Goal: Information Seeking & Learning: Learn about a topic

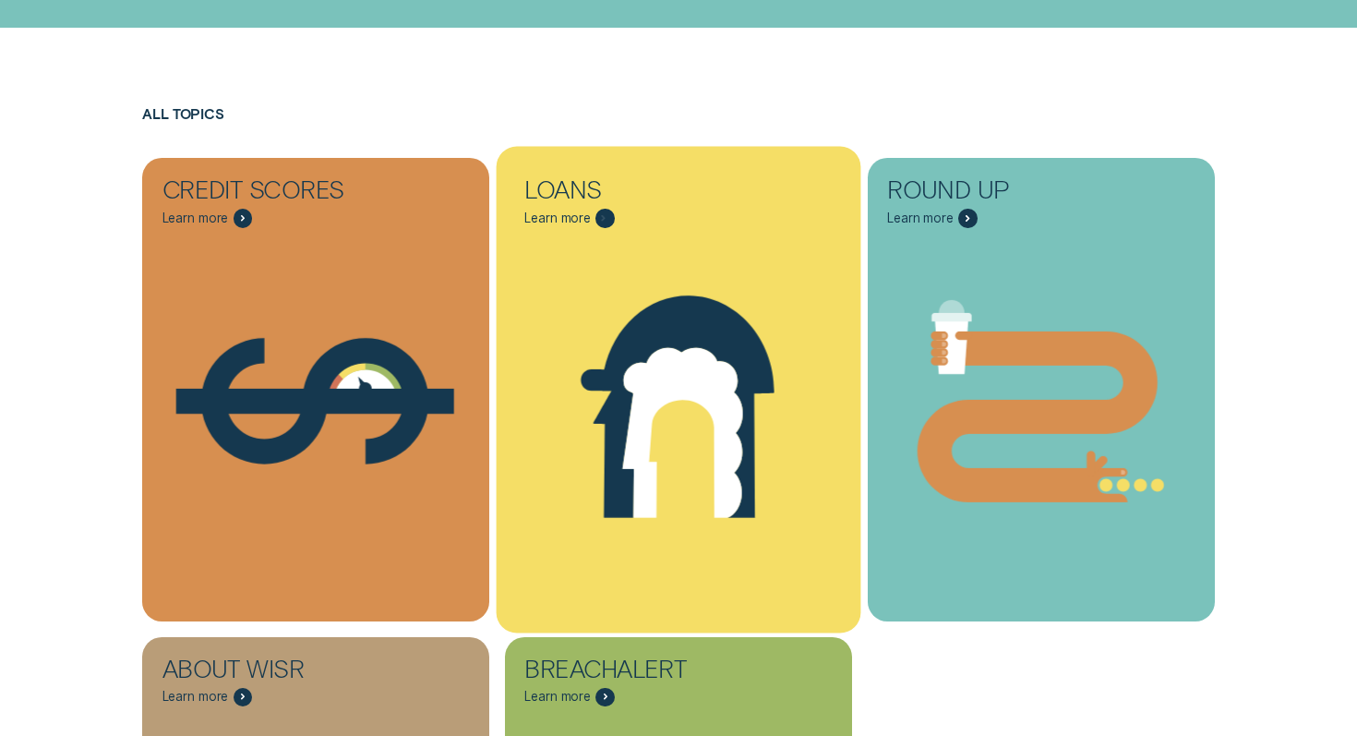
scroll to position [519, 0]
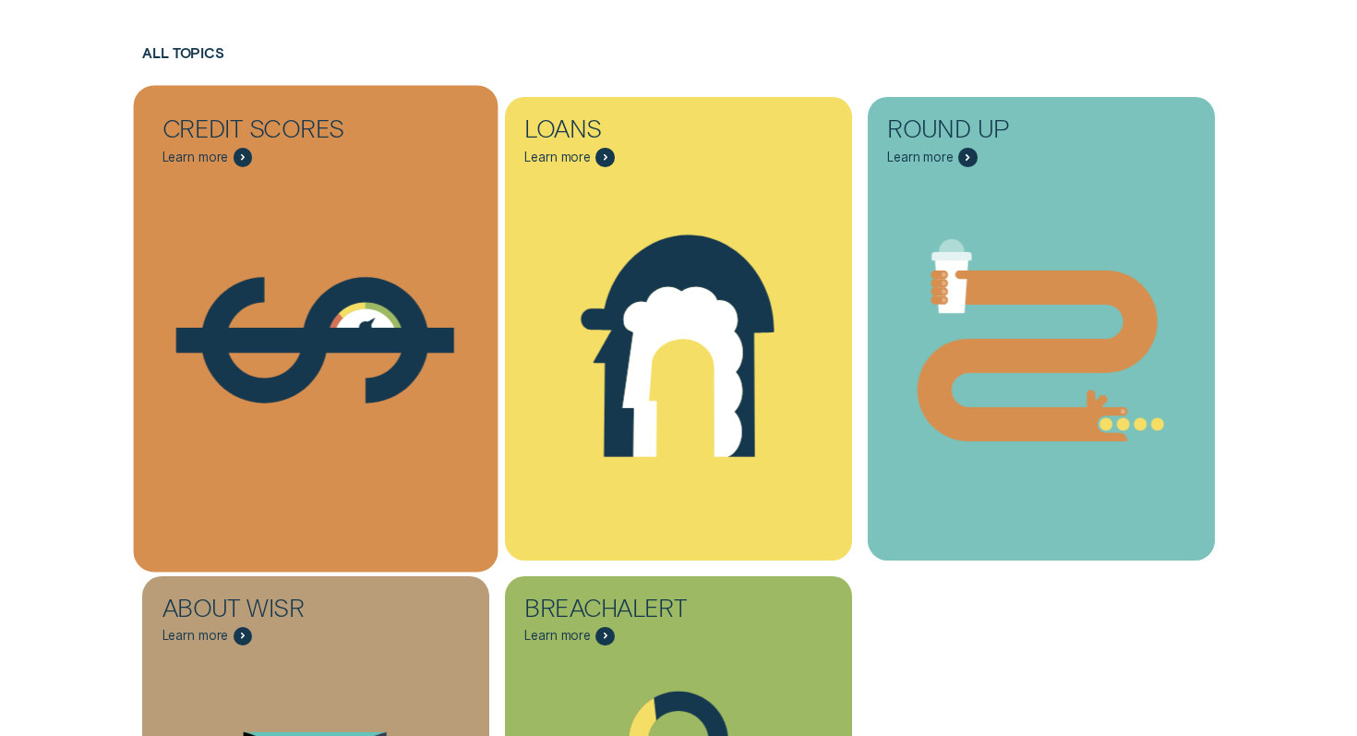
click at [243, 160] on icon "Credit Scores - Learn more" at bounding box center [243, 157] width 4 height 6
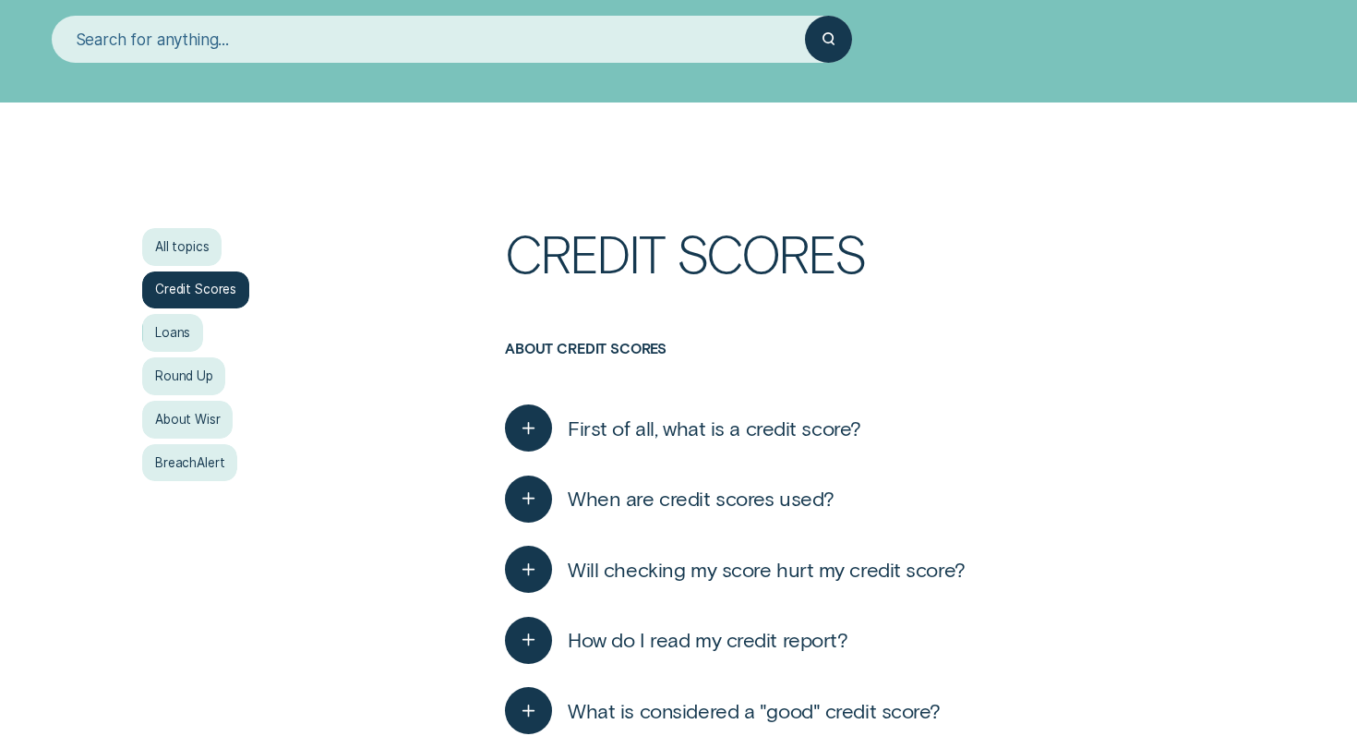
scroll to position [209, 0]
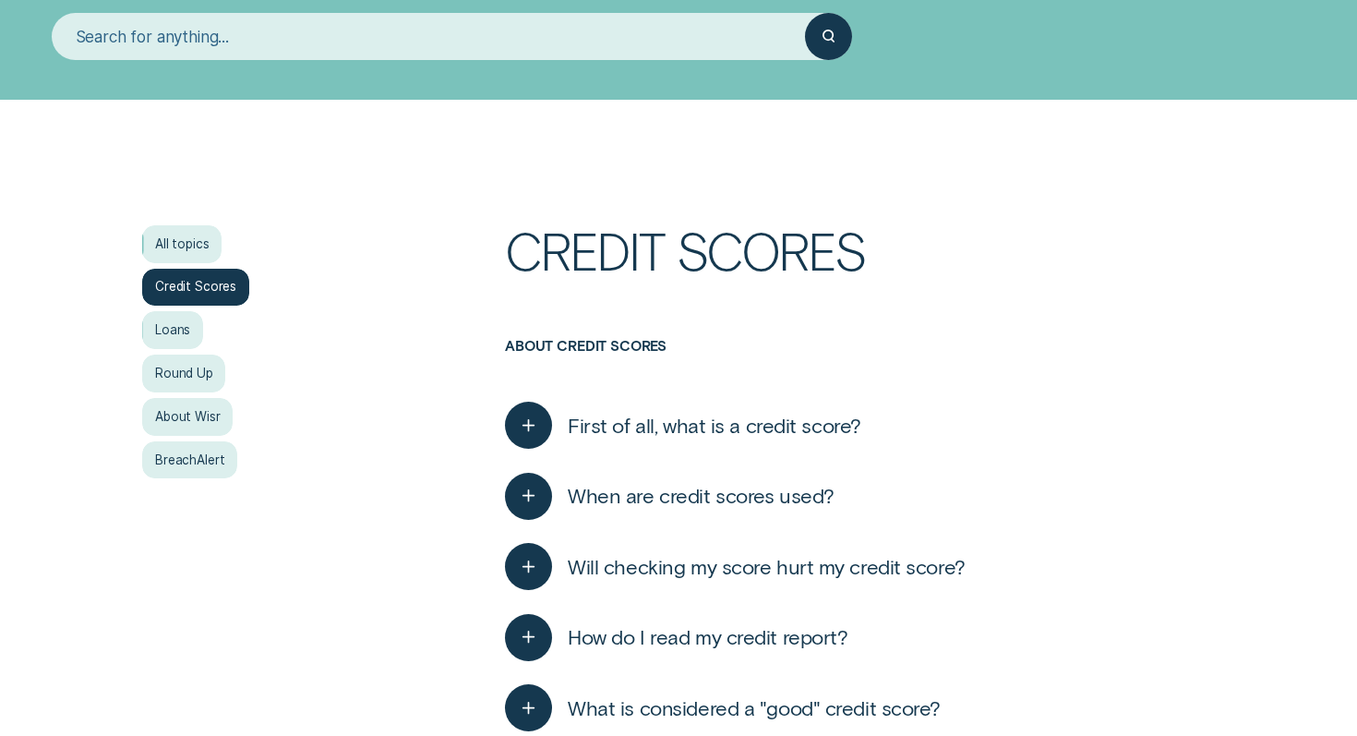
click at [206, 250] on div "All topics" at bounding box center [181, 244] width 79 height 38
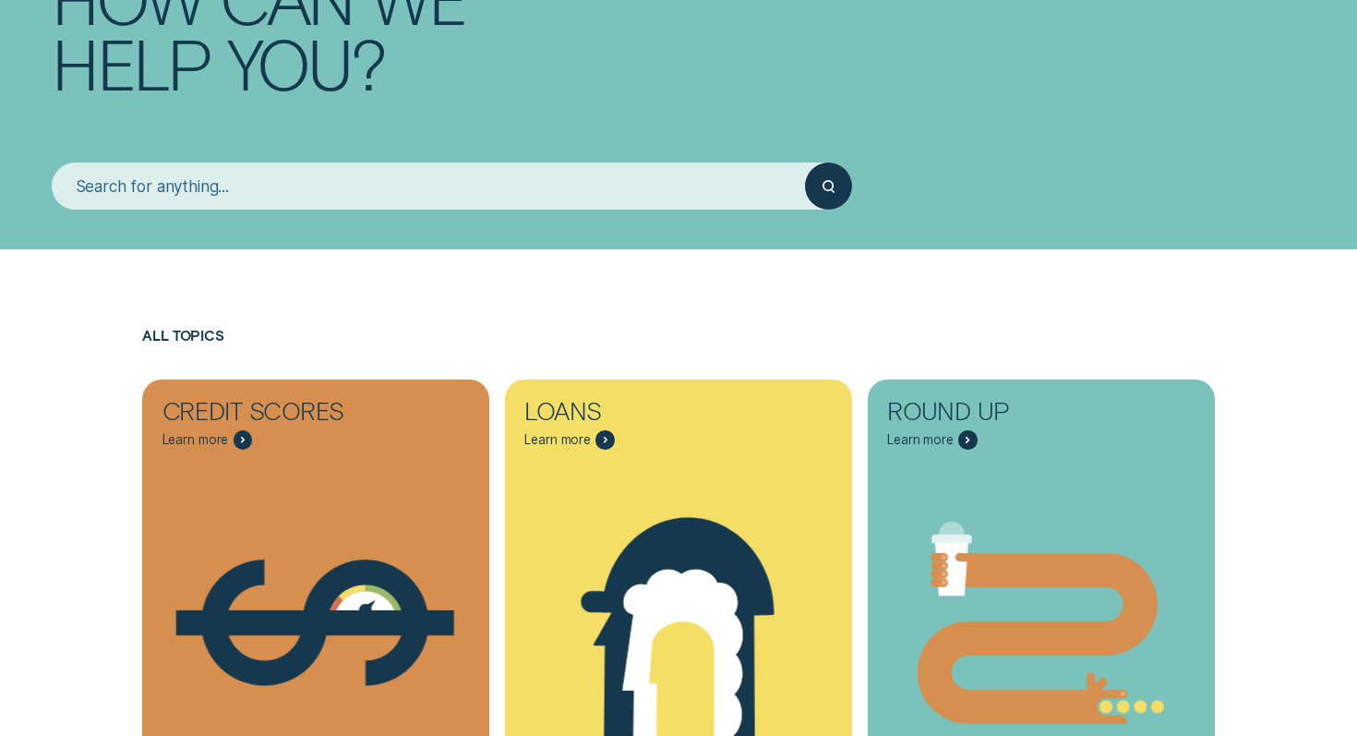
scroll to position [263, 0]
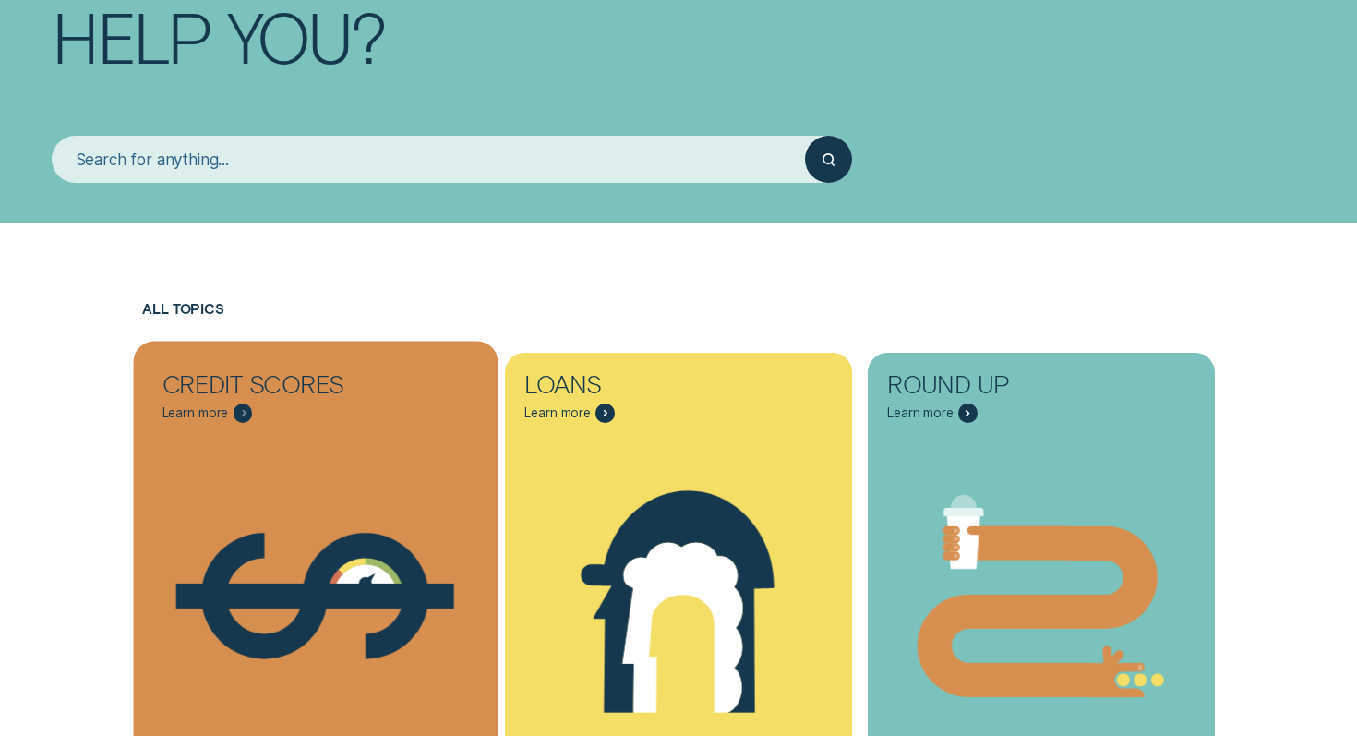
click at [361, 422] on div "Credit Scores Learn more" at bounding box center [315, 387] width 347 height 69
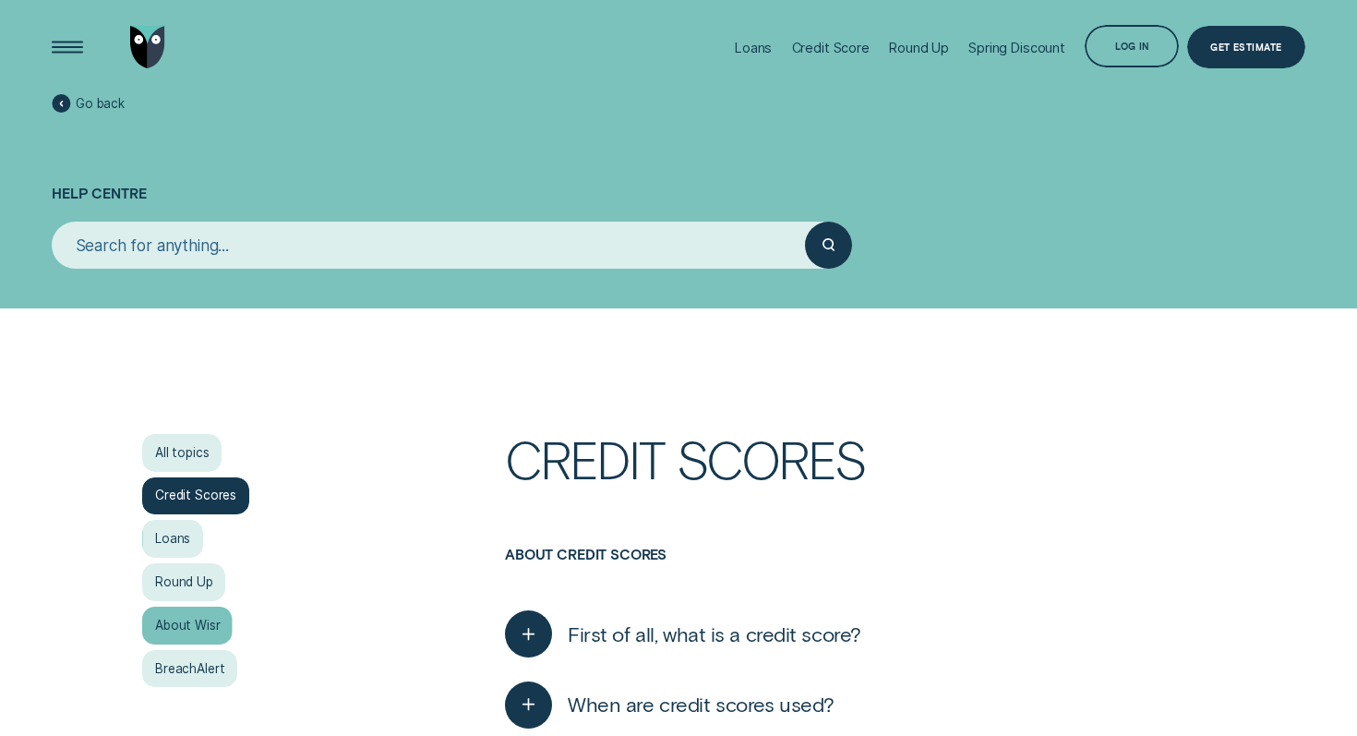
click at [177, 633] on div "About Wisr" at bounding box center [187, 625] width 90 height 38
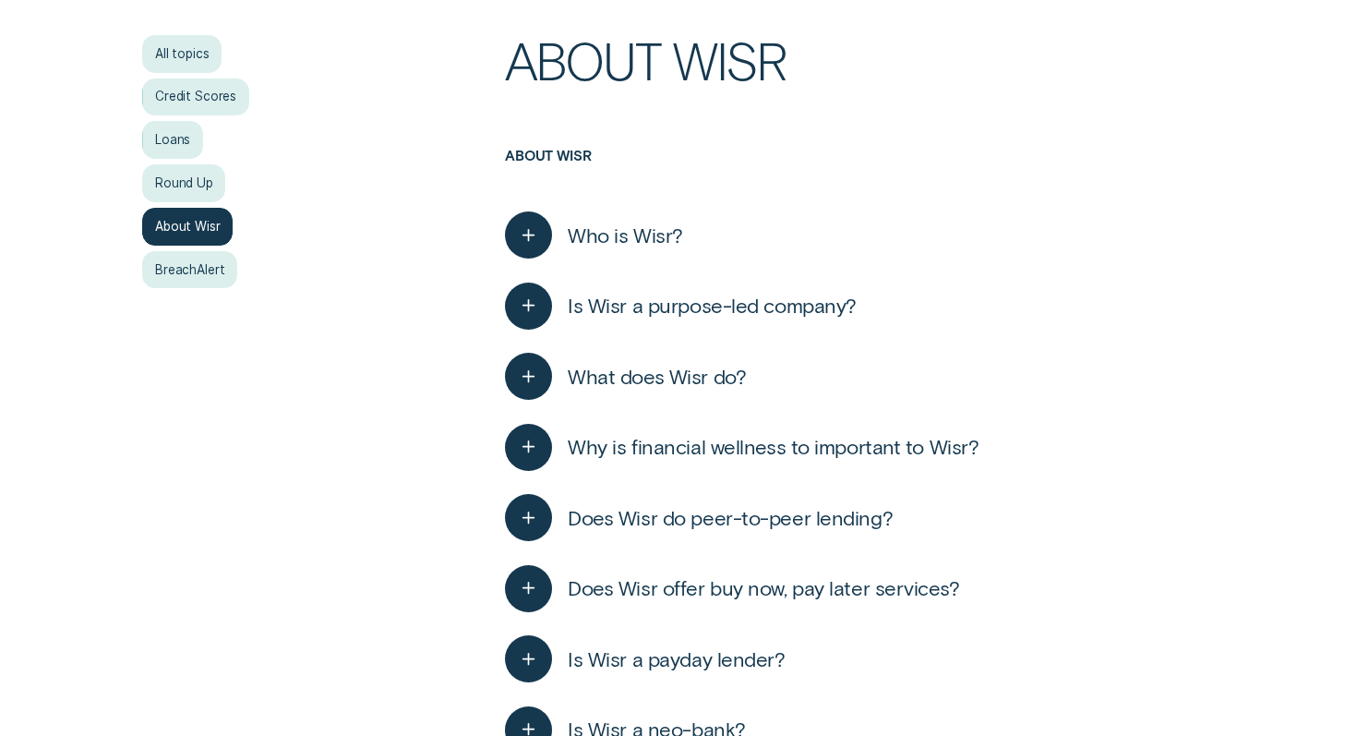
scroll to position [415, 0]
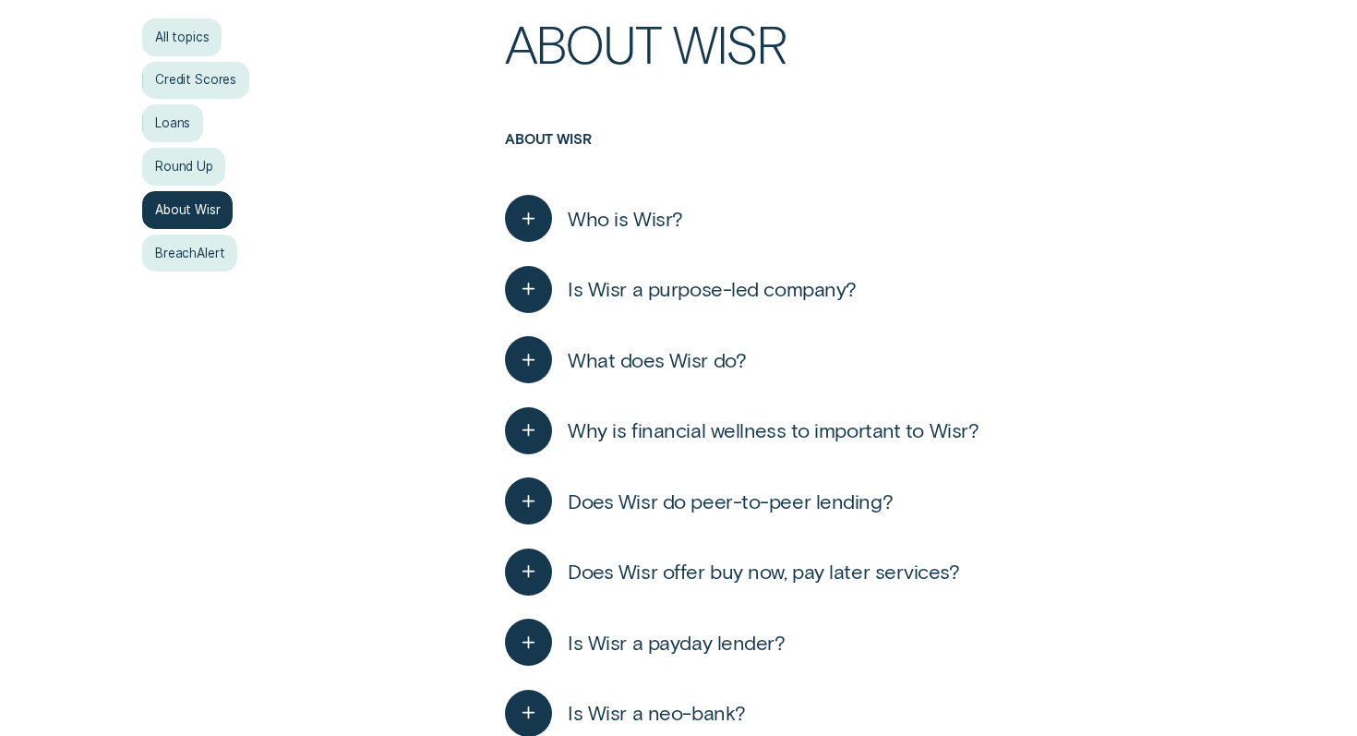
click at [529, 219] on icon "button" at bounding box center [529, 219] width 0 height 0
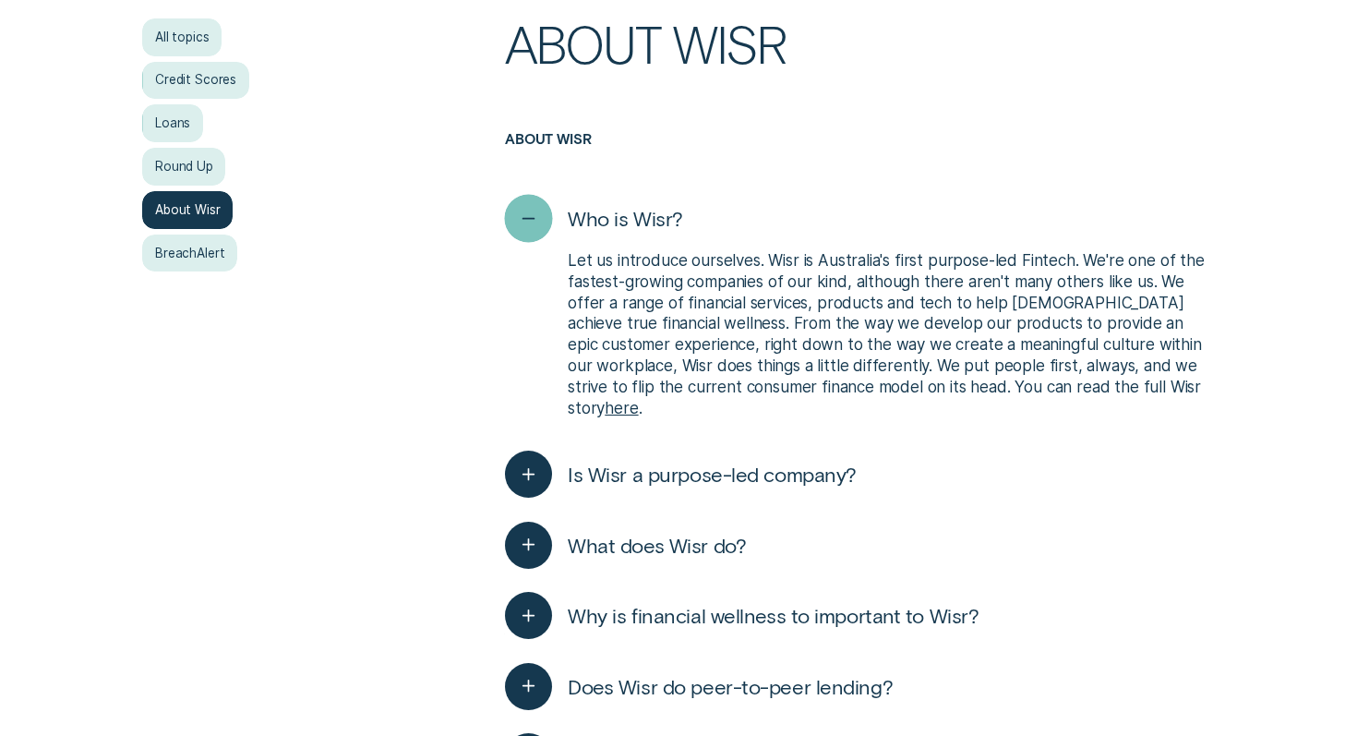
click at [533, 216] on icon "button" at bounding box center [529, 218] width 24 height 29
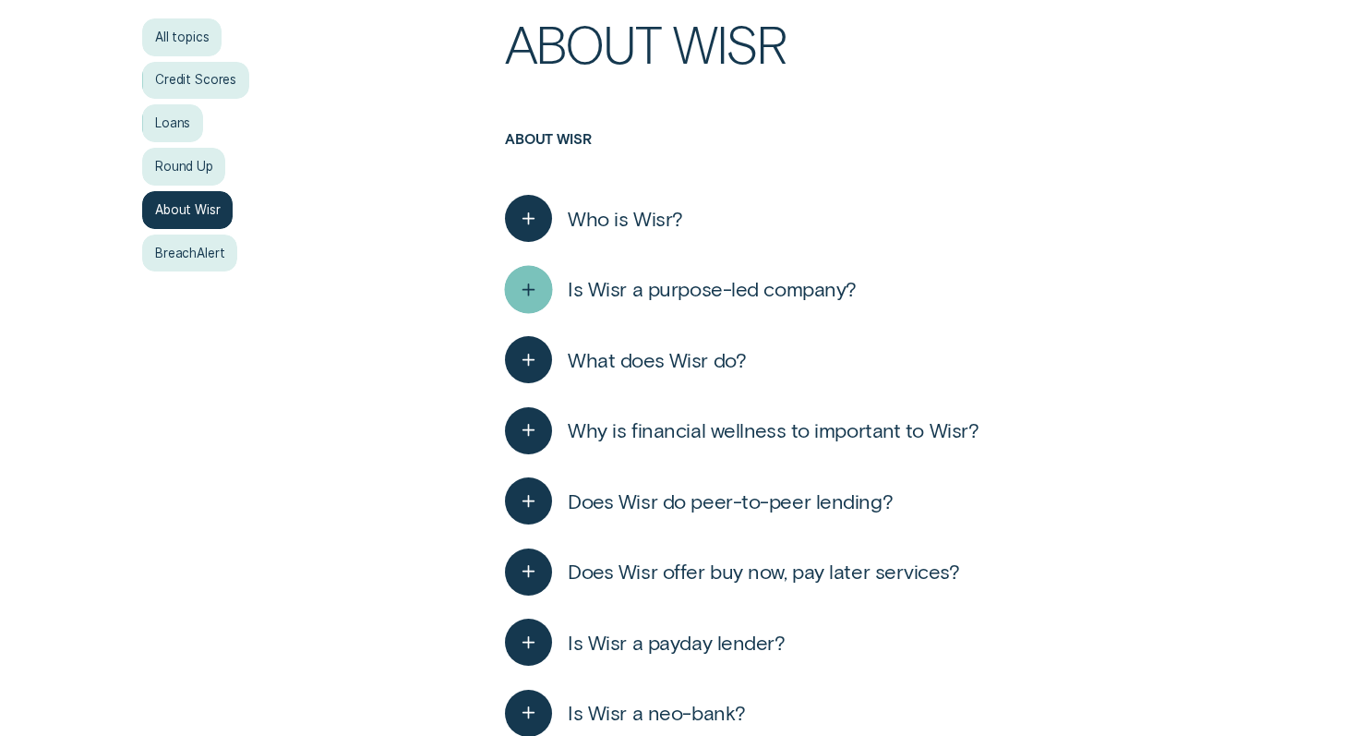
click at [525, 282] on icon "button" at bounding box center [529, 289] width 24 height 29
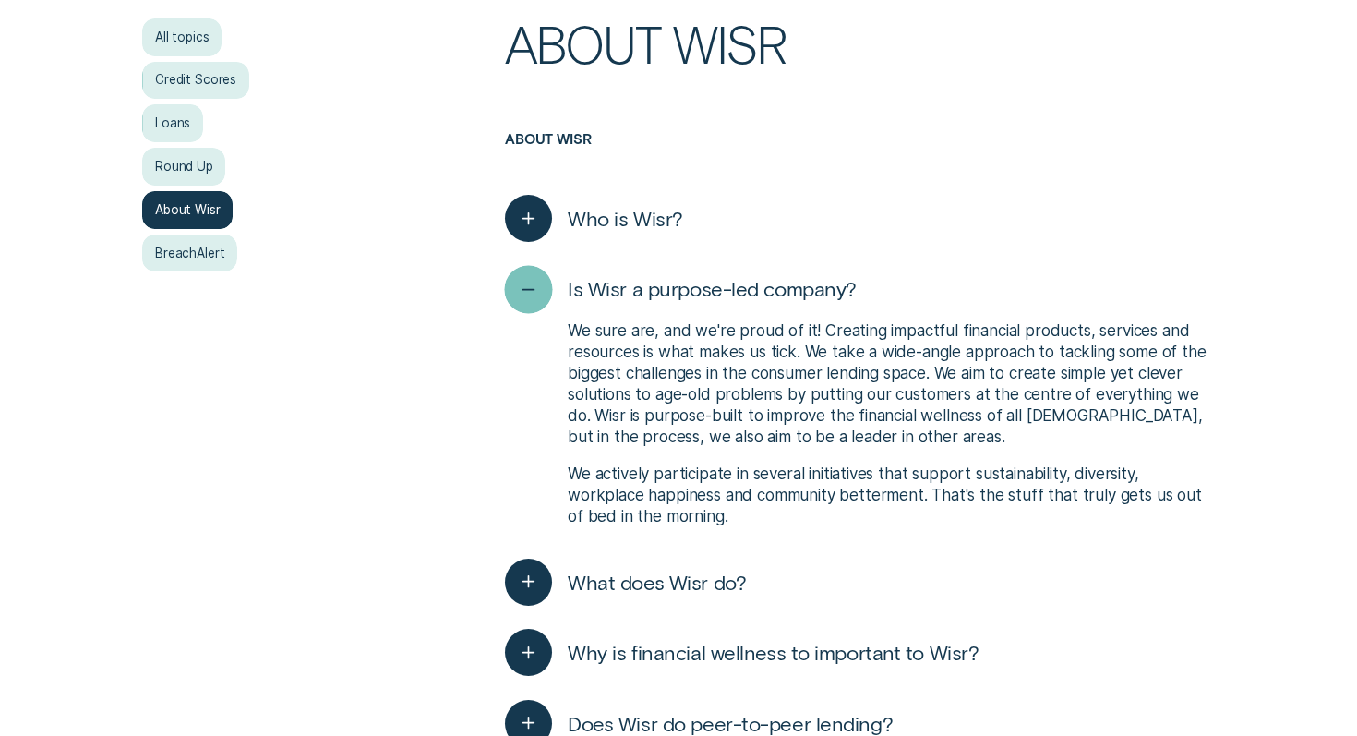
click at [525, 282] on icon "button" at bounding box center [529, 289] width 24 height 29
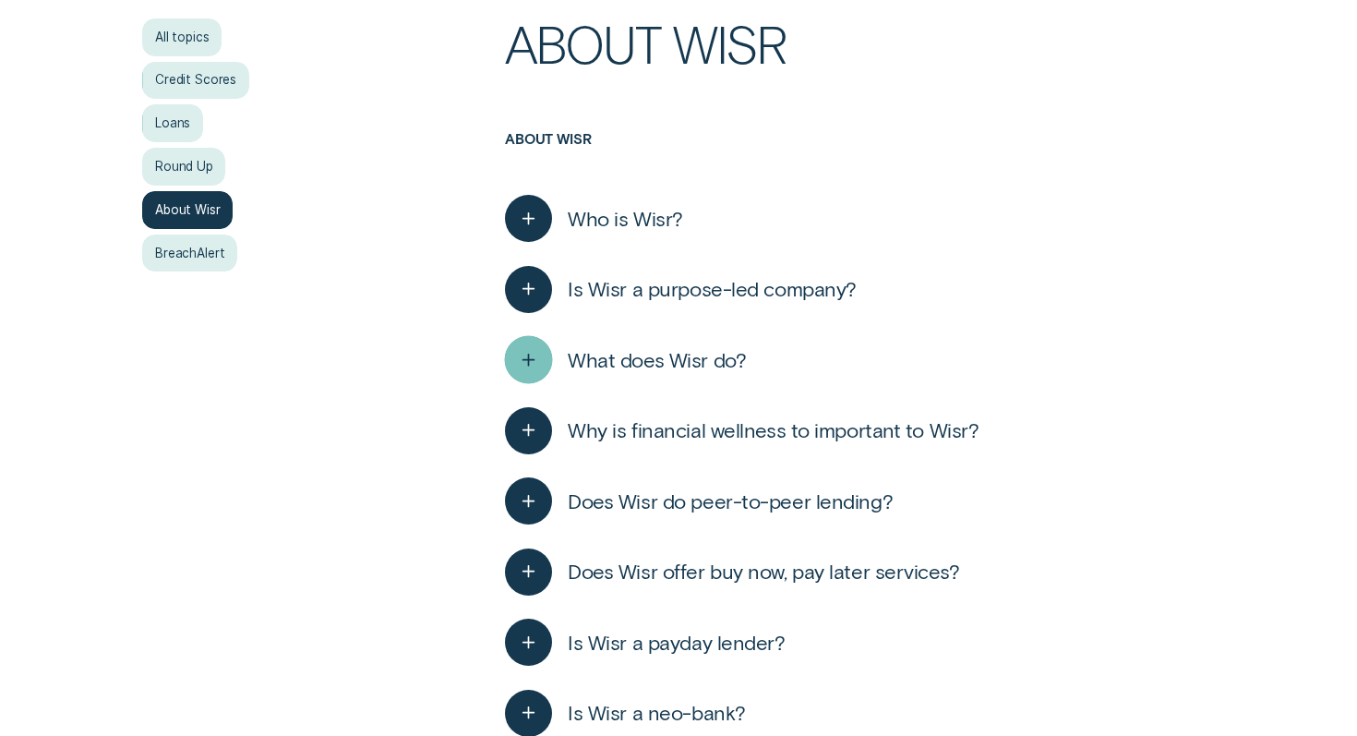
click at [525, 372] on icon "button" at bounding box center [529, 359] width 24 height 29
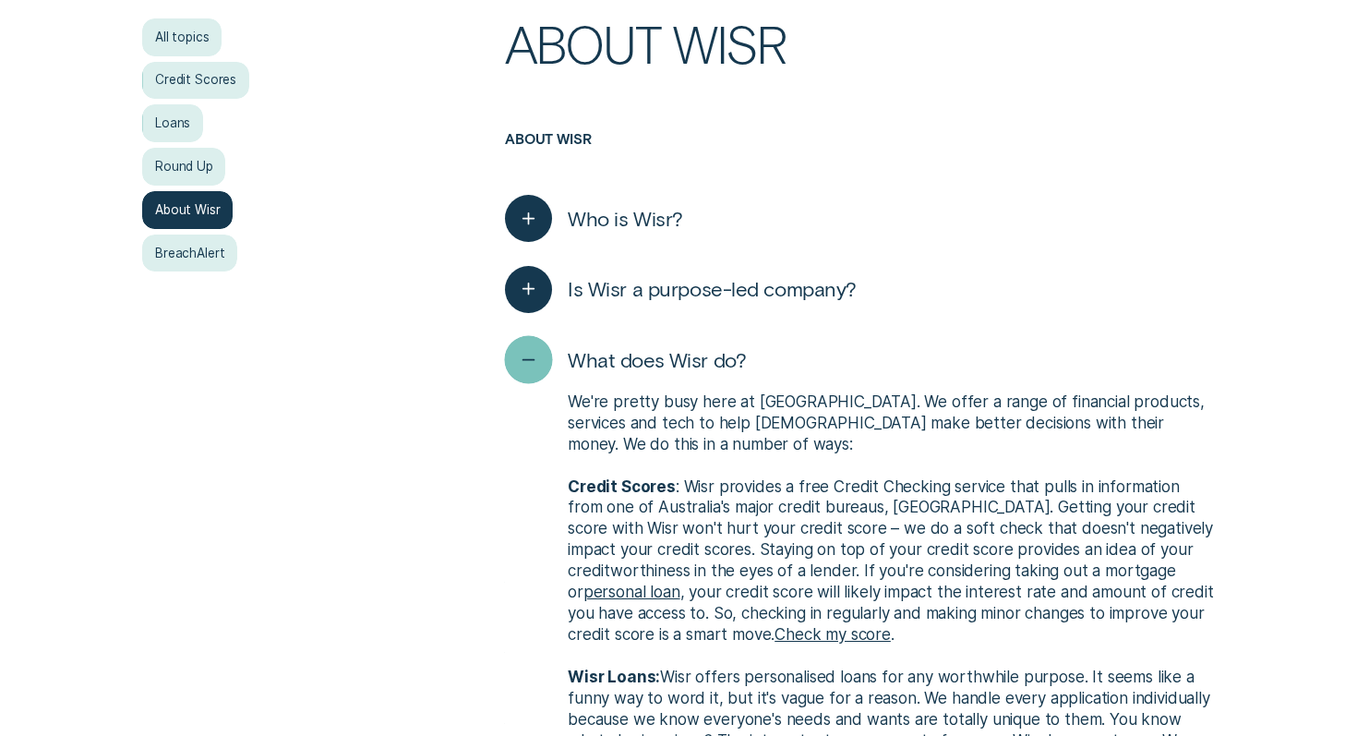
click at [525, 372] on icon "button" at bounding box center [529, 359] width 24 height 29
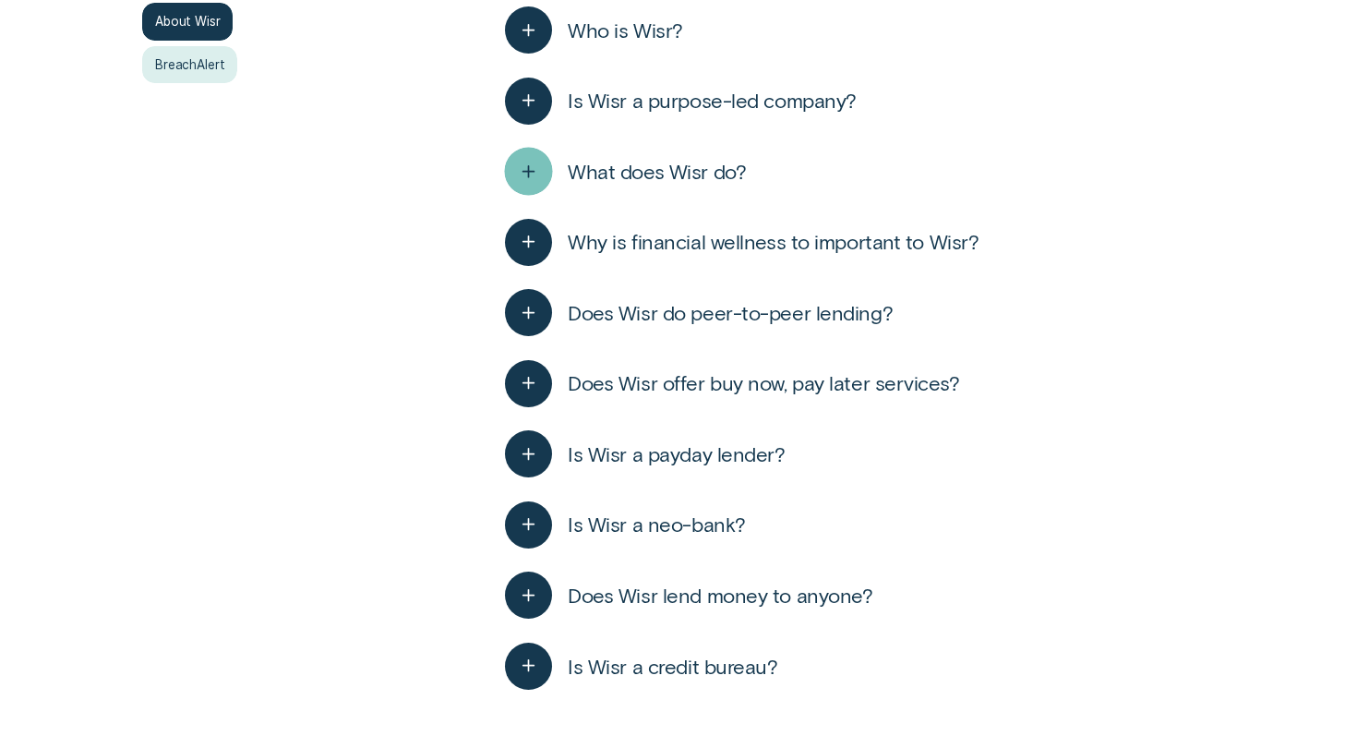
scroll to position [606, 0]
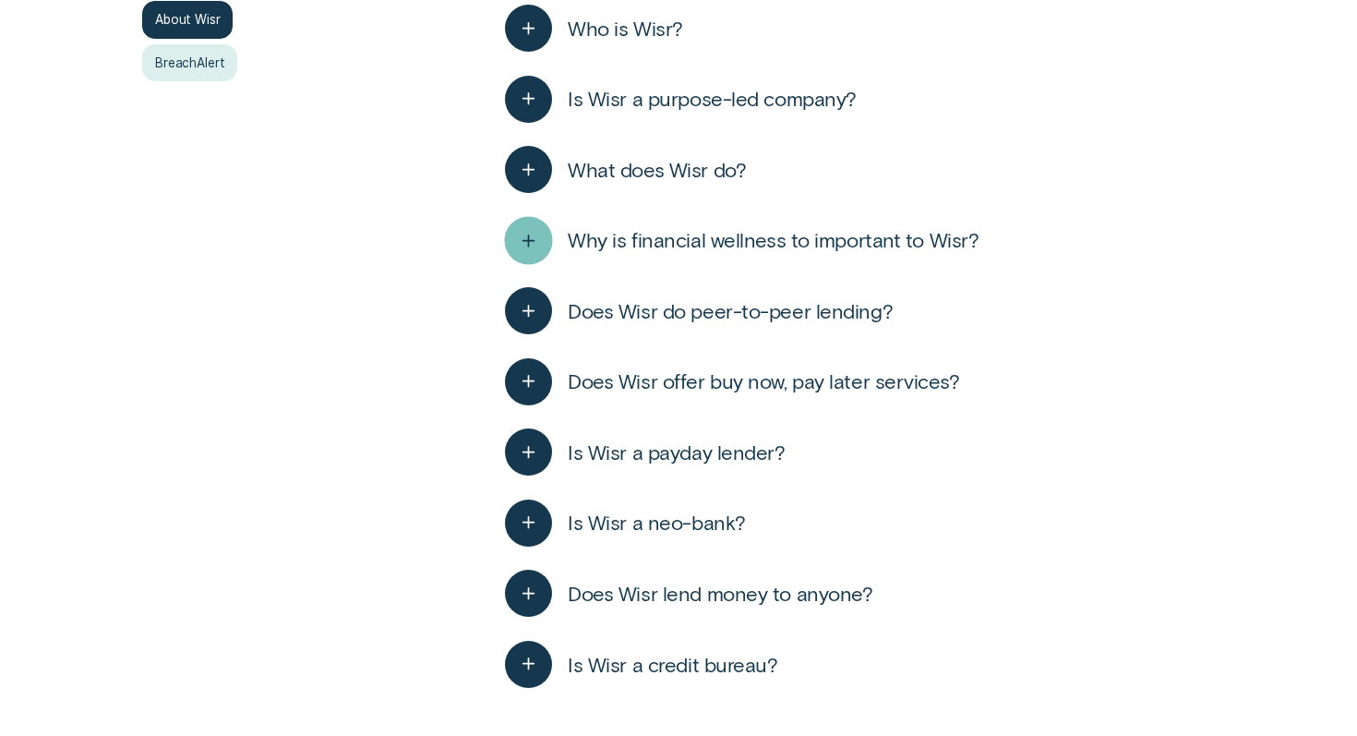
click at [535, 235] on icon "button" at bounding box center [529, 240] width 24 height 29
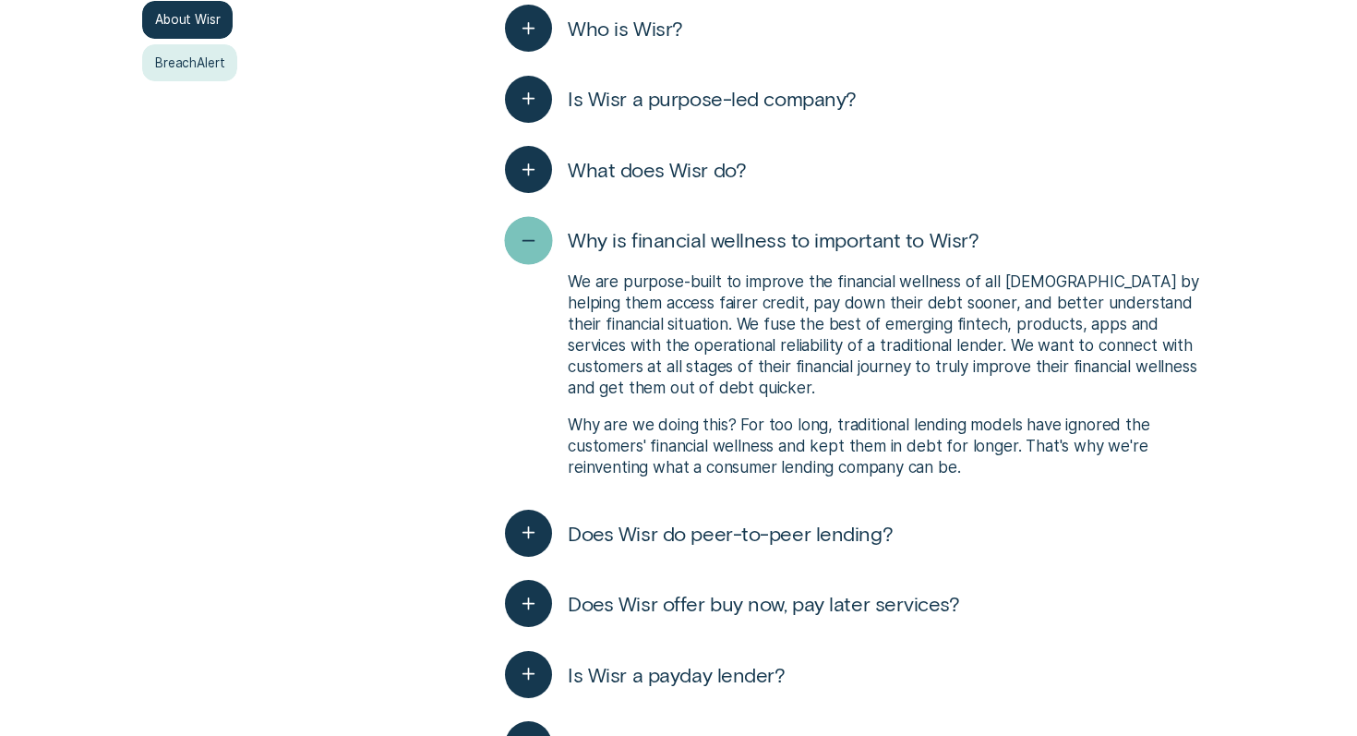
click at [535, 235] on icon "button" at bounding box center [529, 240] width 24 height 29
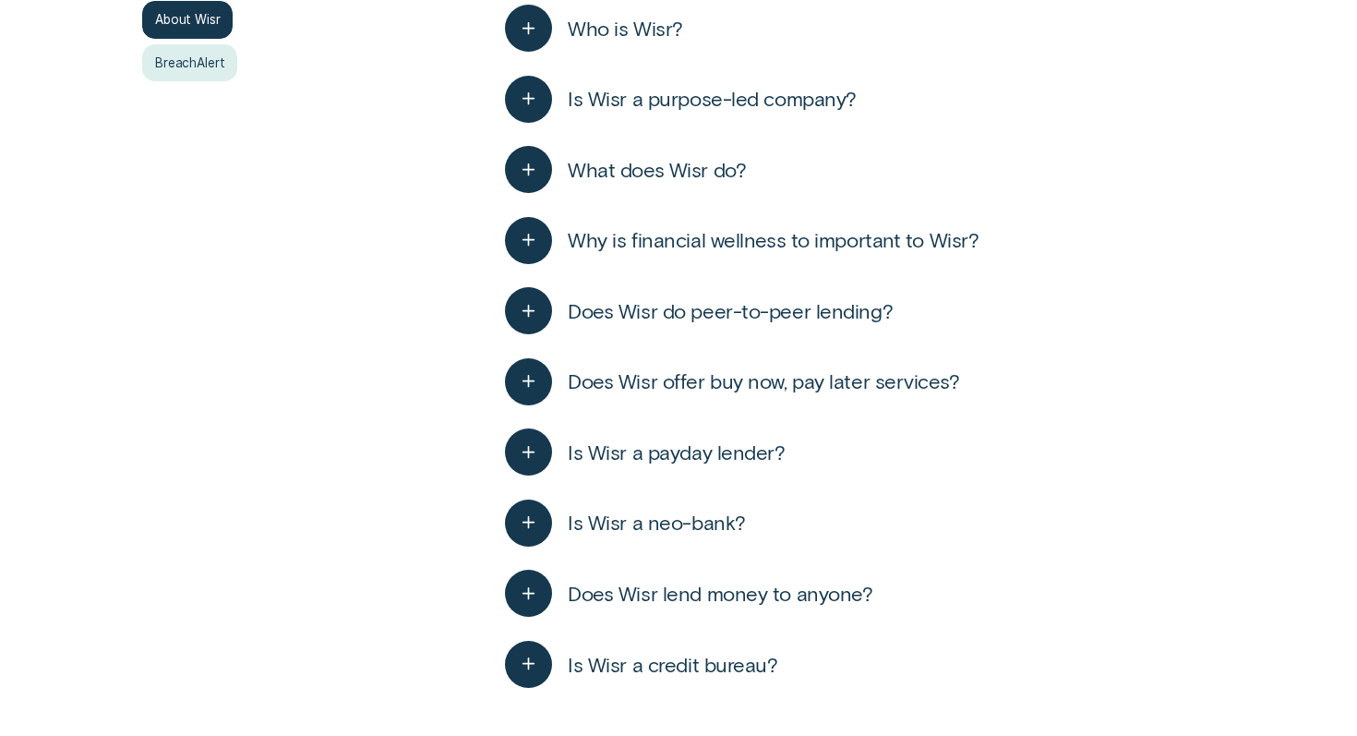
scroll to position [0, 0]
